Goal: Task Accomplishment & Management: Use online tool/utility

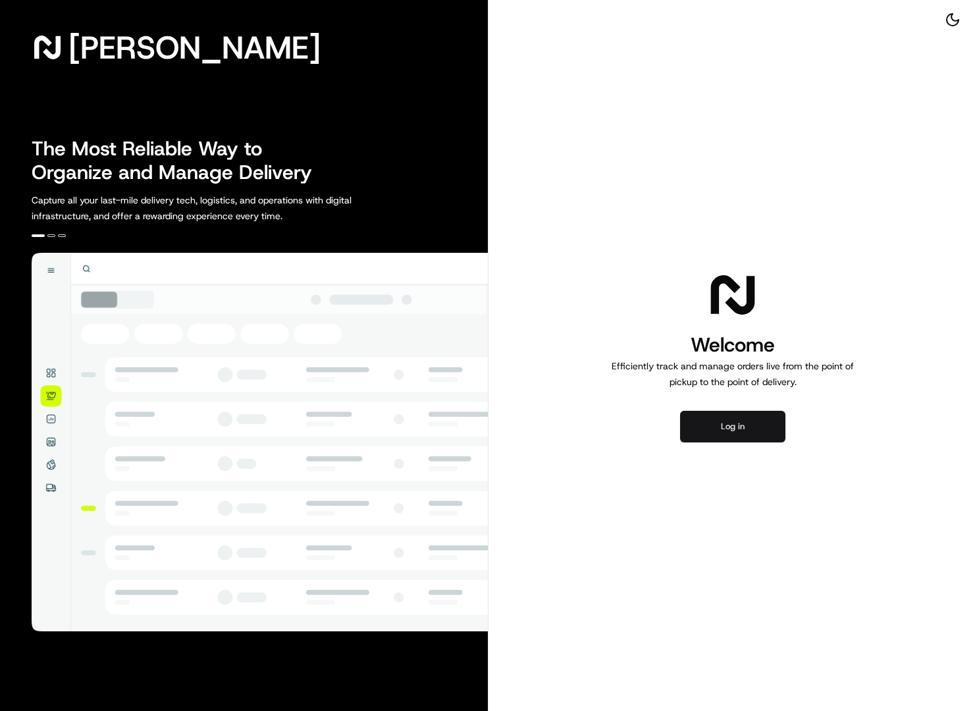
click at [741, 440] on button "Log in" at bounding box center [732, 427] width 105 height 32
